Goal: Transaction & Acquisition: Obtain resource

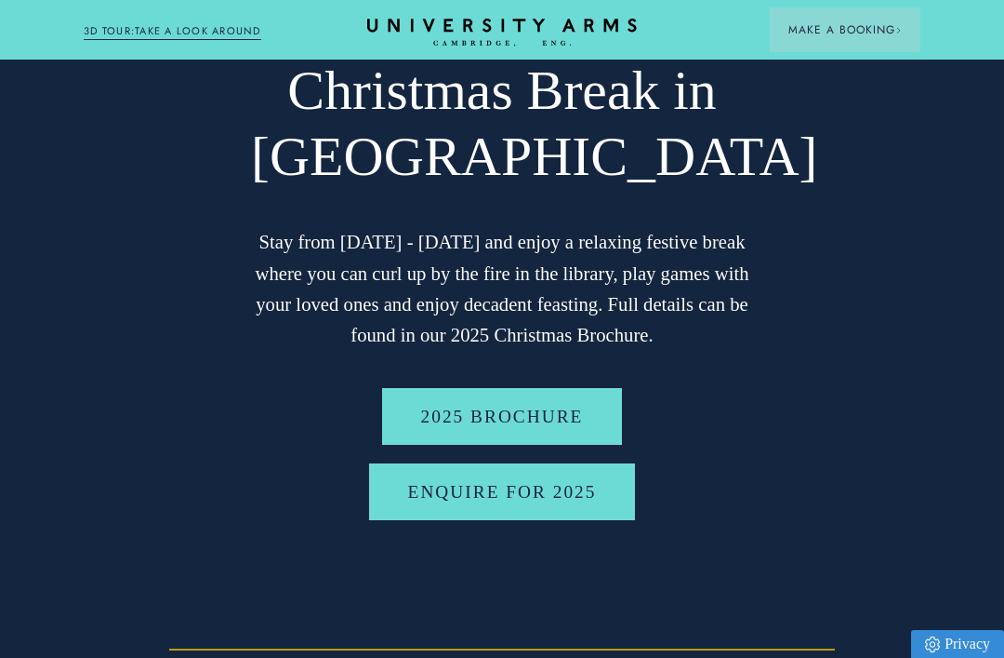
scroll to position [161, 0]
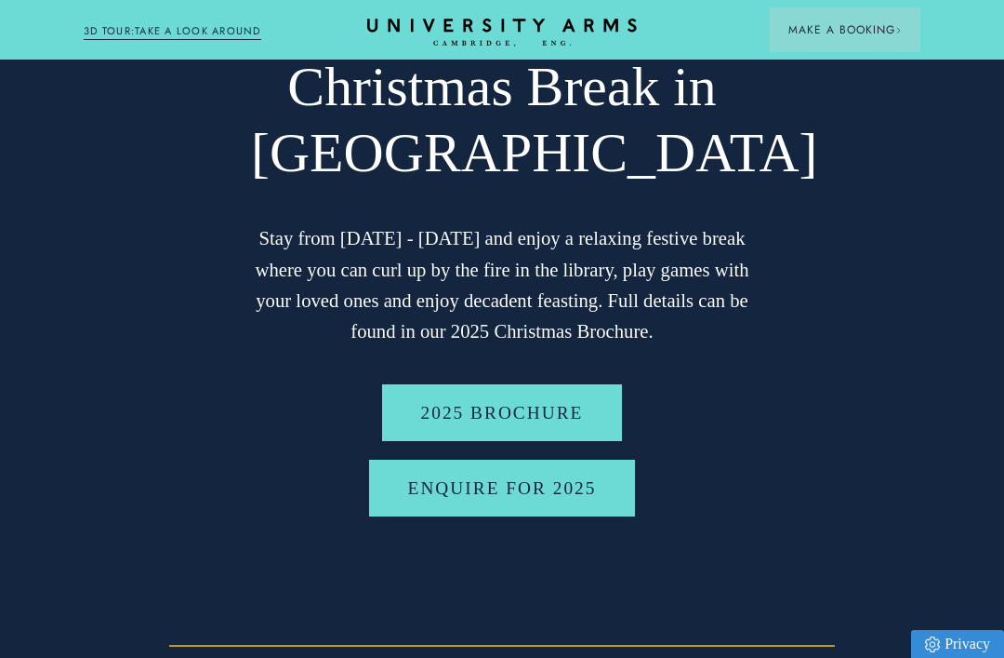
click at [571, 416] on link "2025 BROCHURE" at bounding box center [502, 412] width 241 height 57
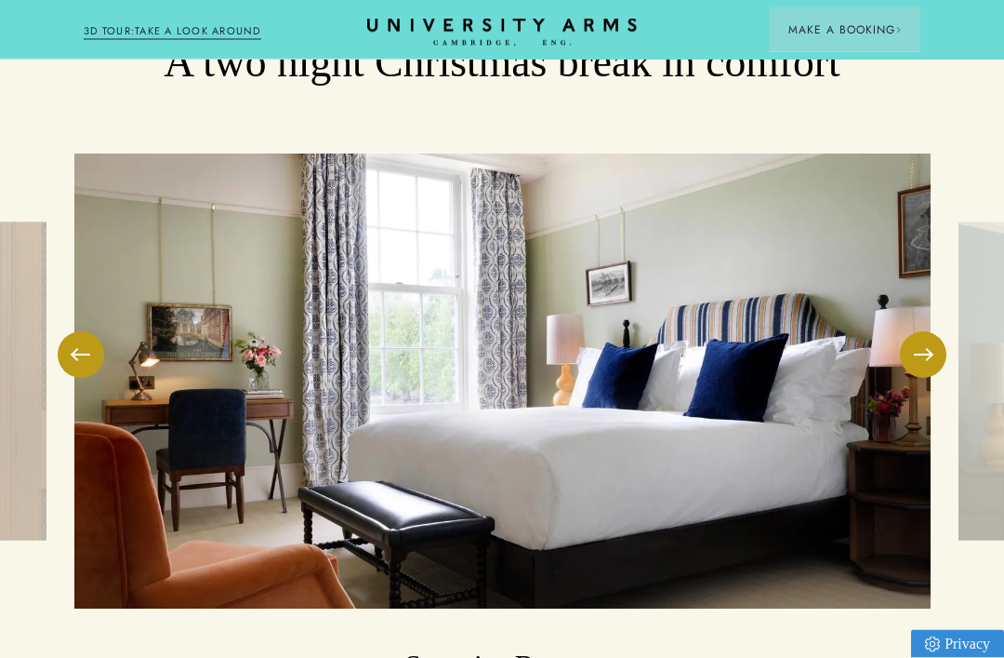
scroll to position [2612, 0]
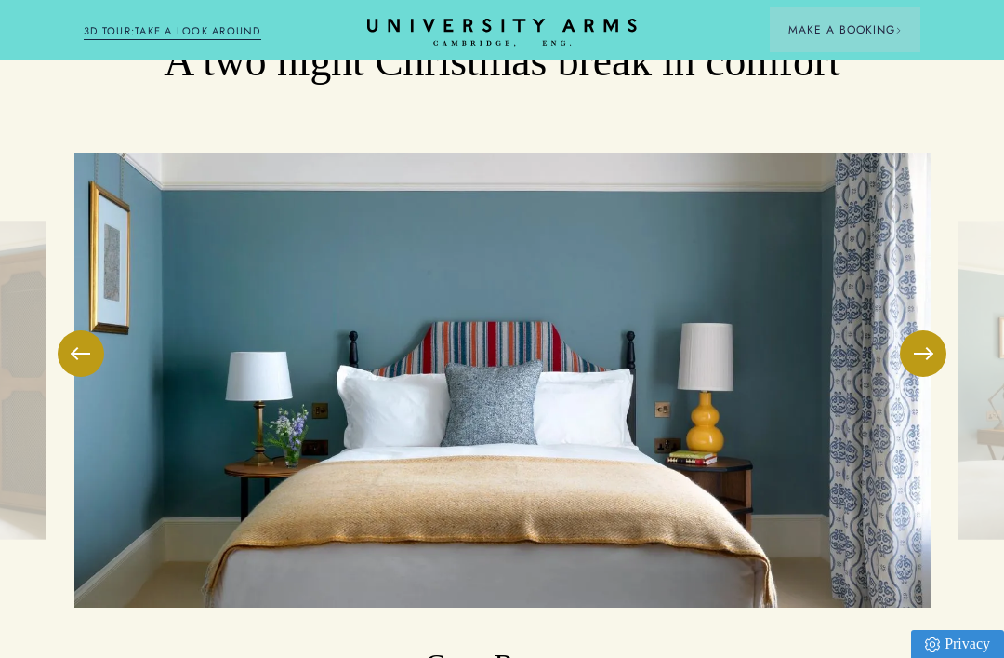
click at [927, 330] on button at bounding box center [923, 353] width 47 height 47
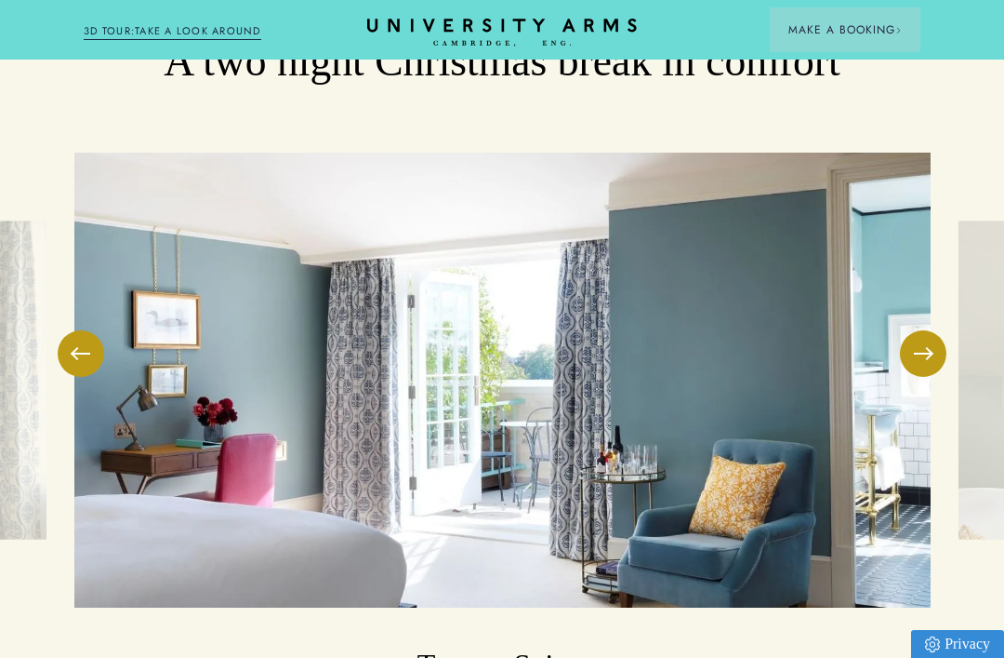
click at [938, 330] on button at bounding box center [923, 353] width 47 height 47
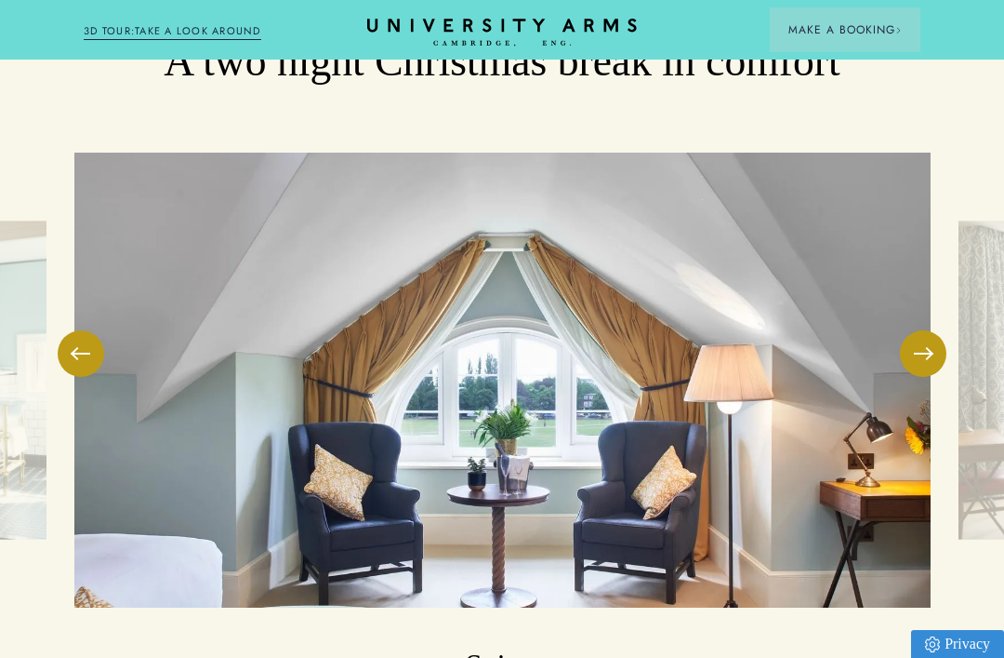
click at [935, 330] on button at bounding box center [923, 353] width 47 height 47
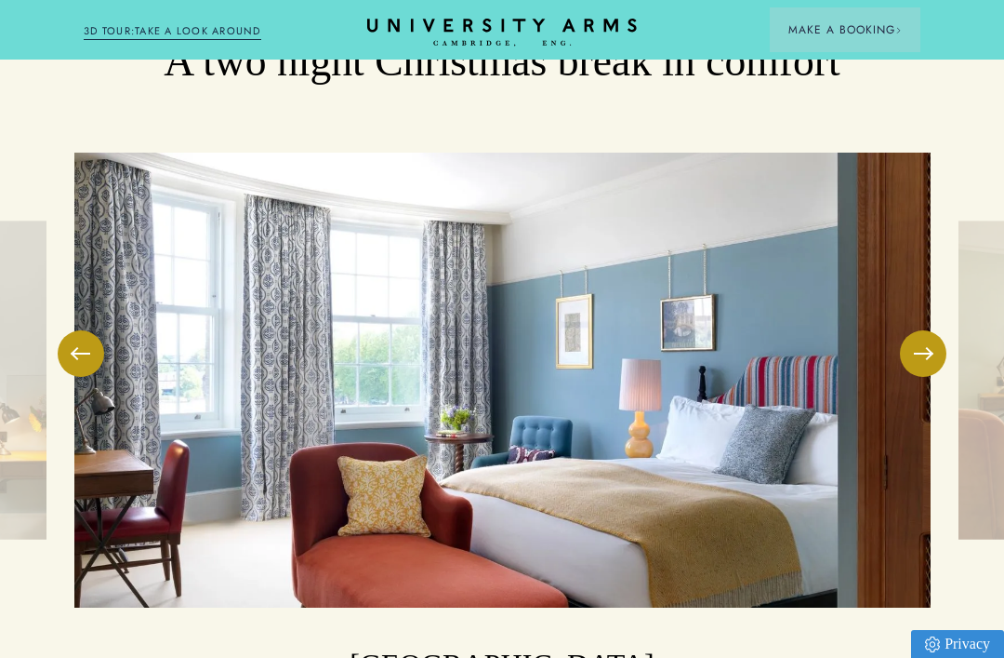
click at [915, 330] on button at bounding box center [923, 353] width 47 height 47
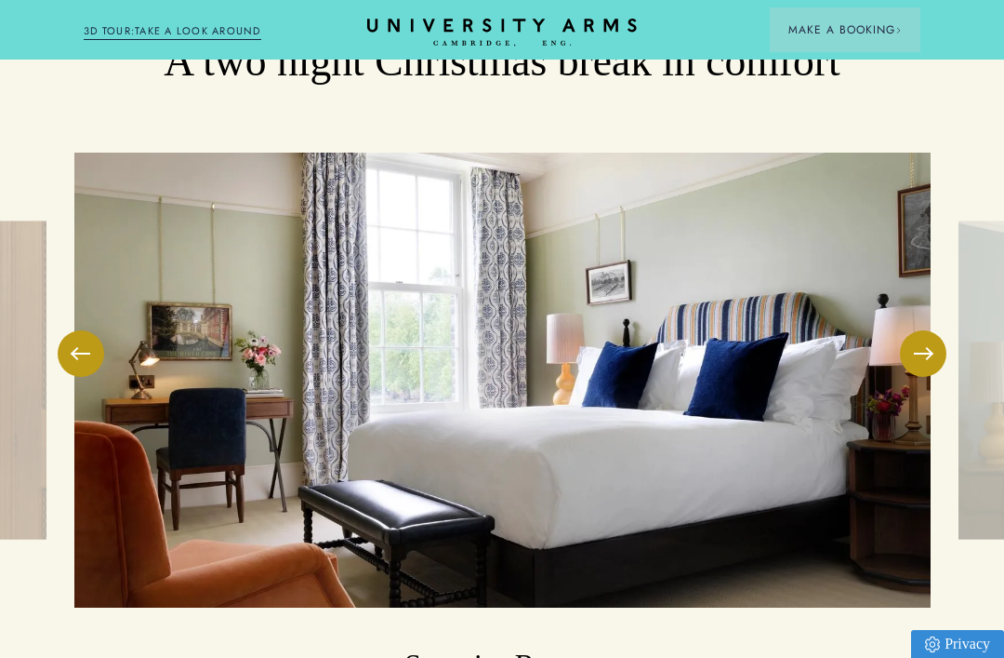
click at [925, 330] on button at bounding box center [923, 353] width 47 height 47
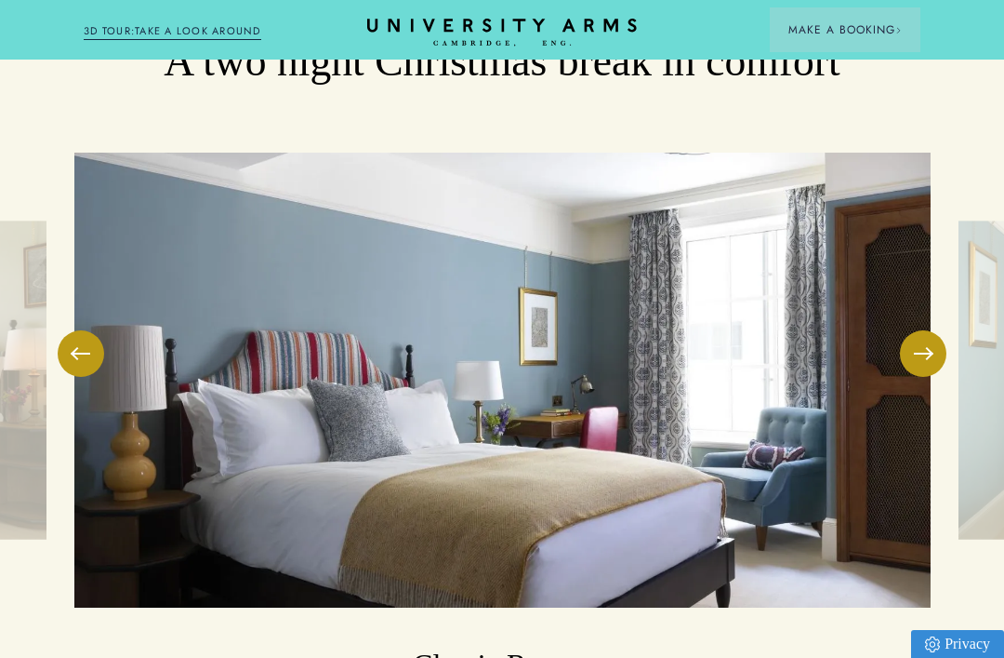
click at [938, 330] on button at bounding box center [923, 353] width 47 height 47
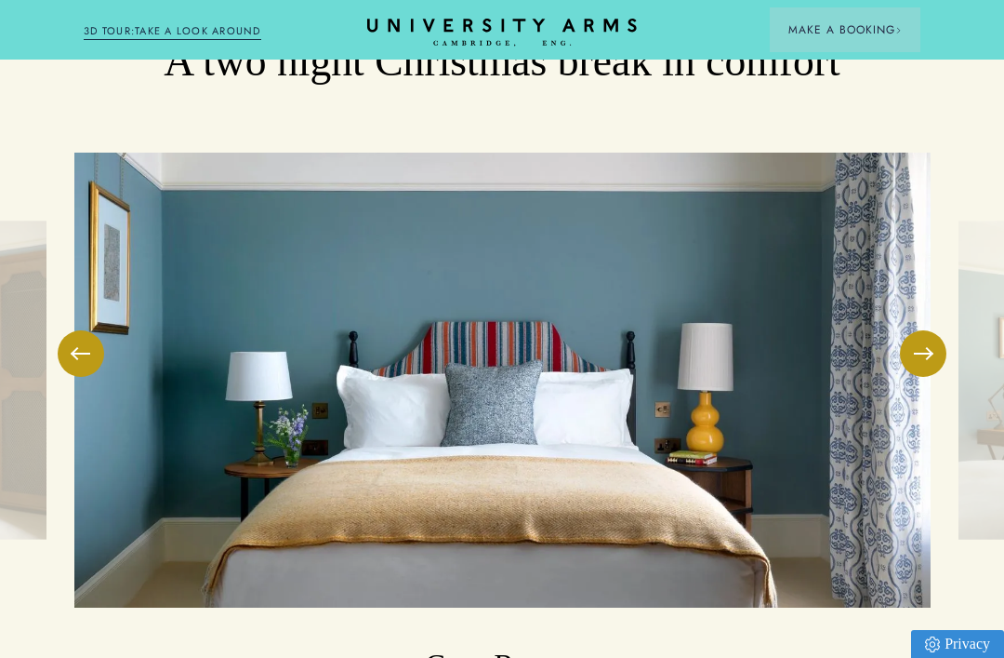
click at [937, 330] on button at bounding box center [923, 353] width 47 height 47
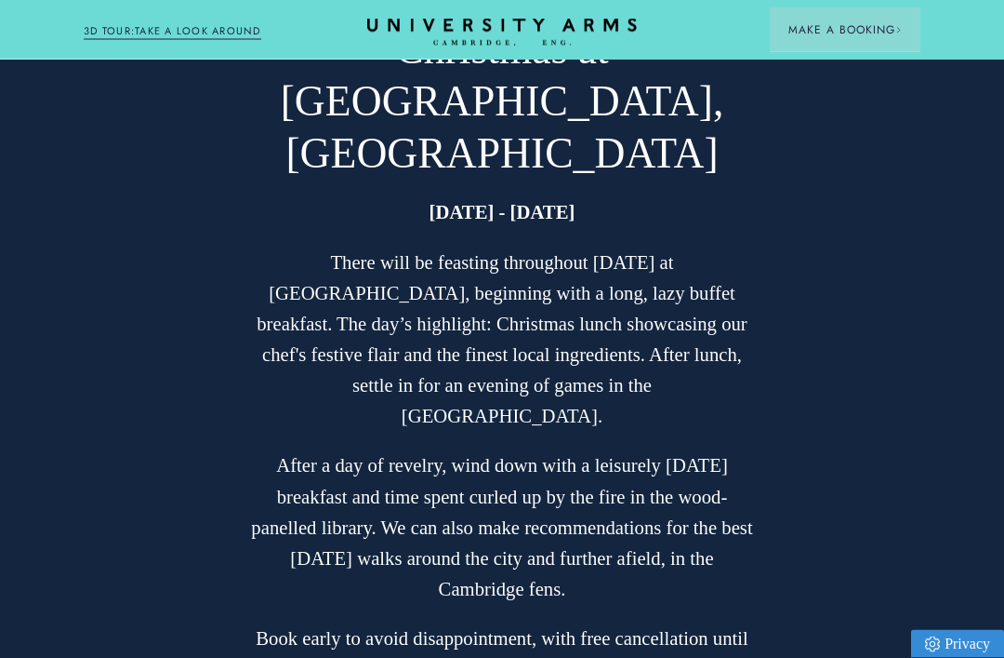
scroll to position [3649, 0]
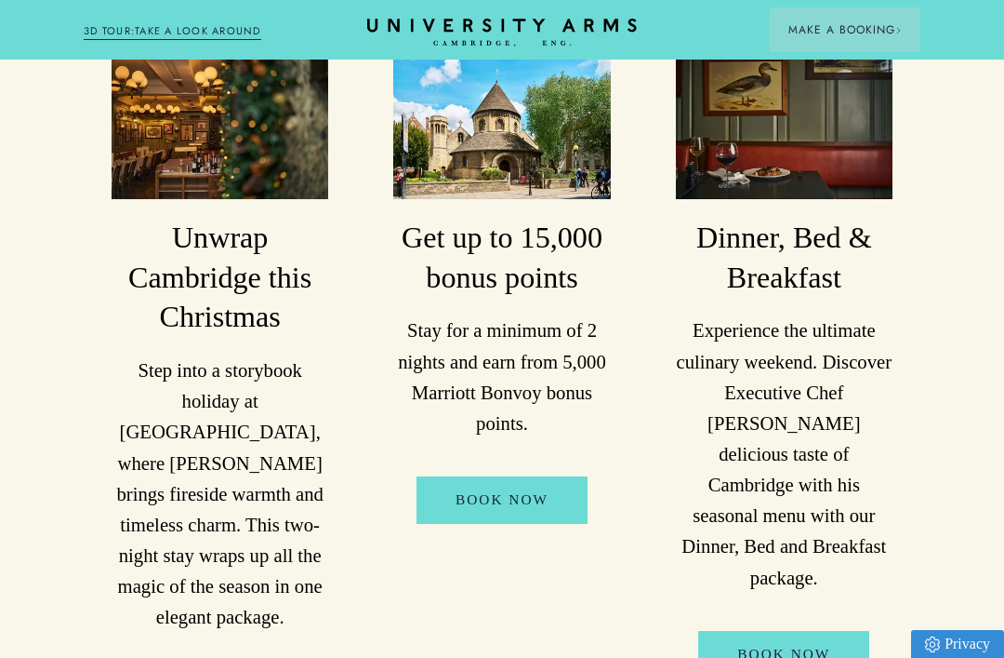
scroll to position [391, 0]
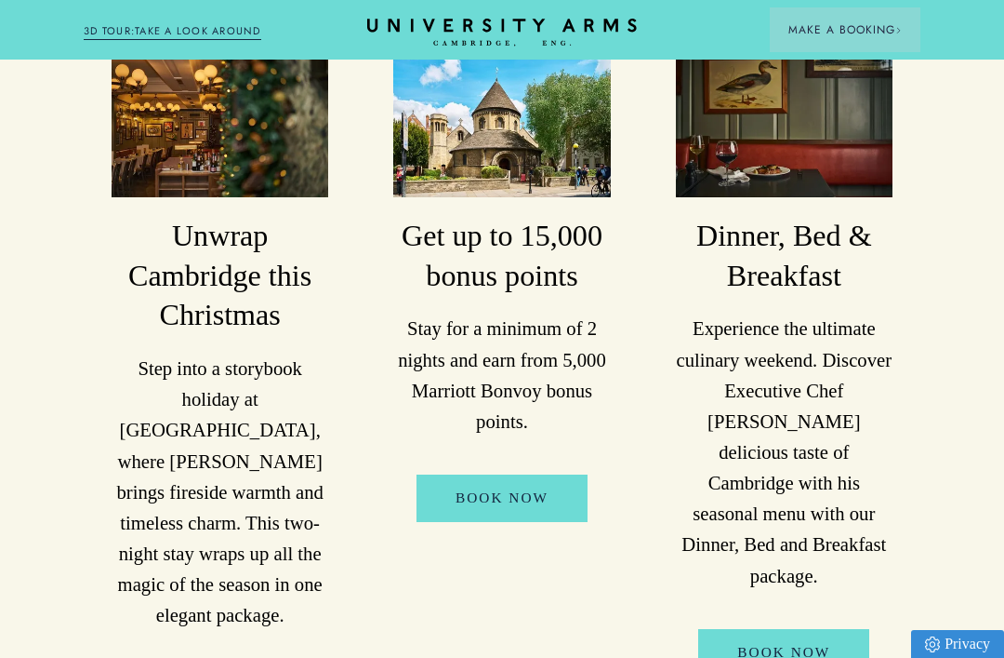
click at [805, 629] on link "Book Now" at bounding box center [783, 652] width 171 height 47
